Goal: Find specific fact: Find specific fact

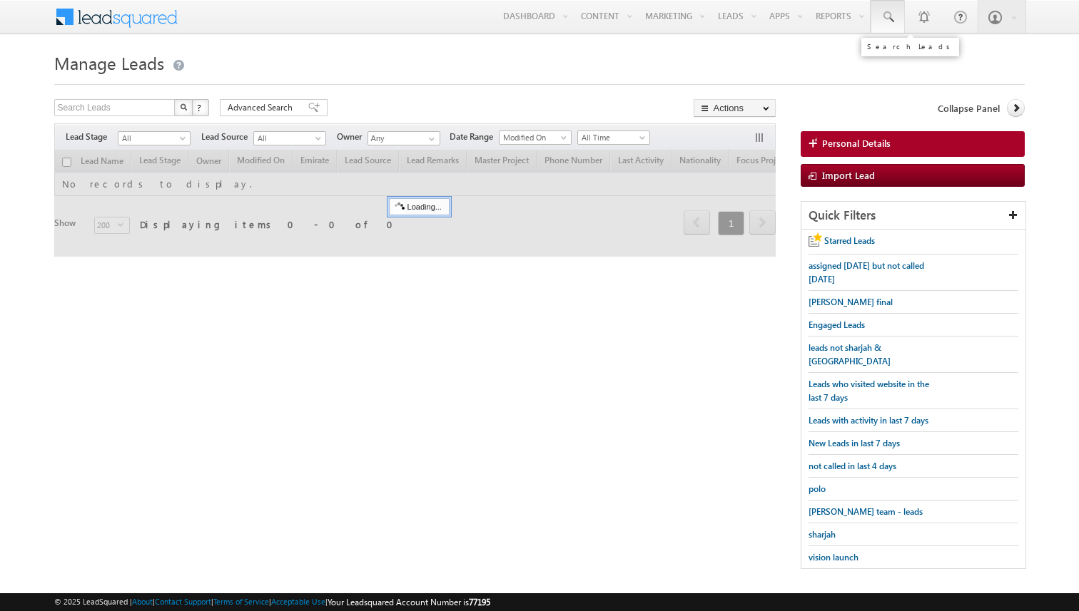
click at [890, 18] on span at bounding box center [887, 17] width 14 height 14
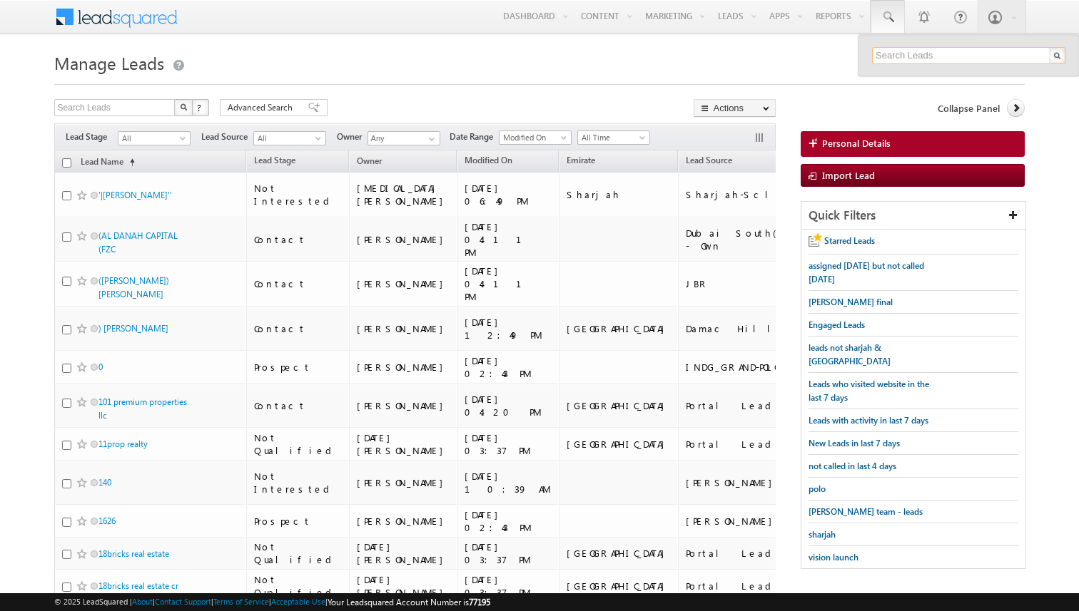
paste input "[PHONE_NUMBER]"
click at [928, 59] on input "506069581" at bounding box center [968, 55] width 193 height 17
type input "506069581"
